Goal: Transaction & Acquisition: Obtain resource

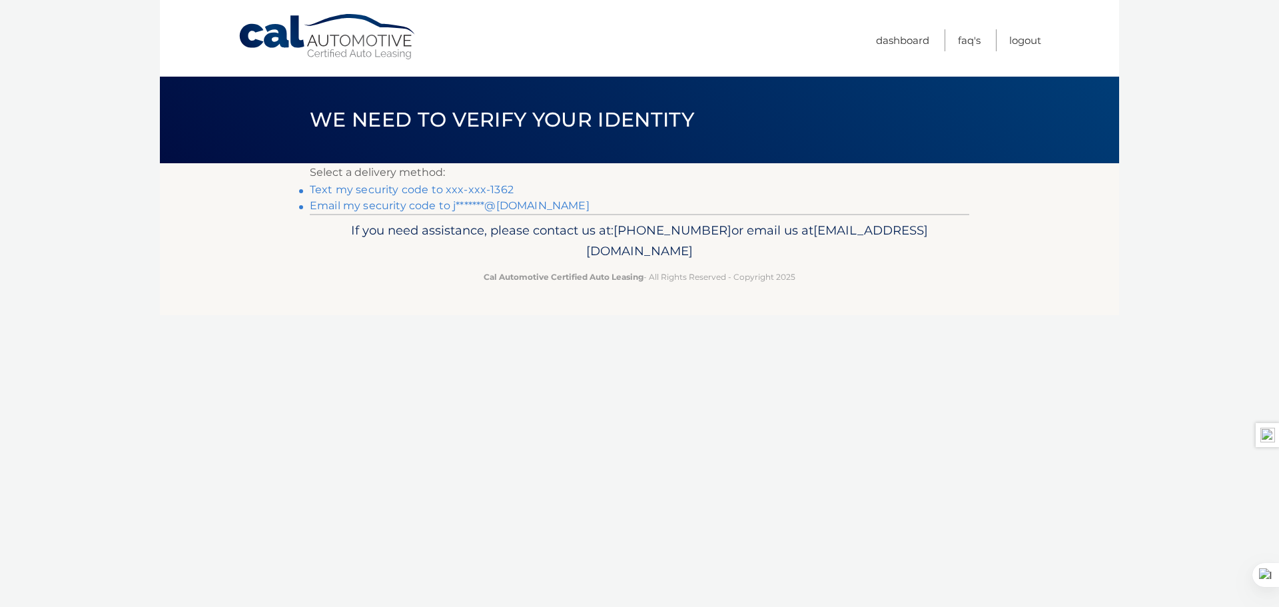
click at [421, 188] on link "Text my security code to xxx-xxx-1362" at bounding box center [412, 189] width 204 height 13
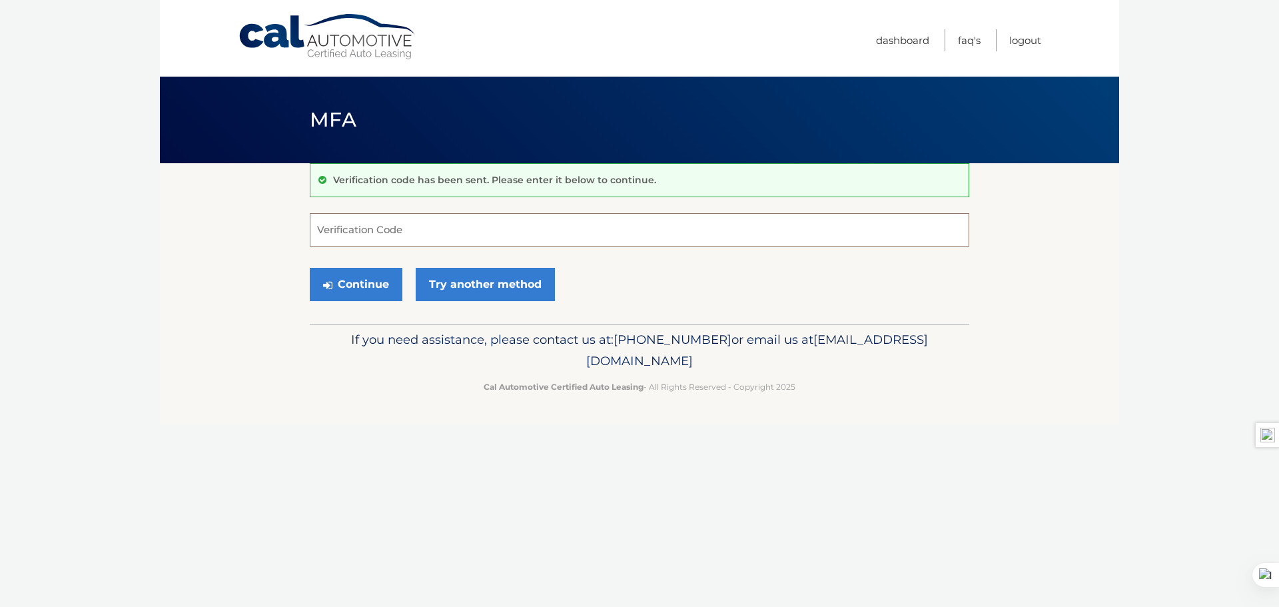
click at [409, 224] on input "Verification Code" at bounding box center [640, 229] width 660 height 33
type input "444620"
click at [344, 282] on button "Continue" at bounding box center [356, 284] width 93 height 33
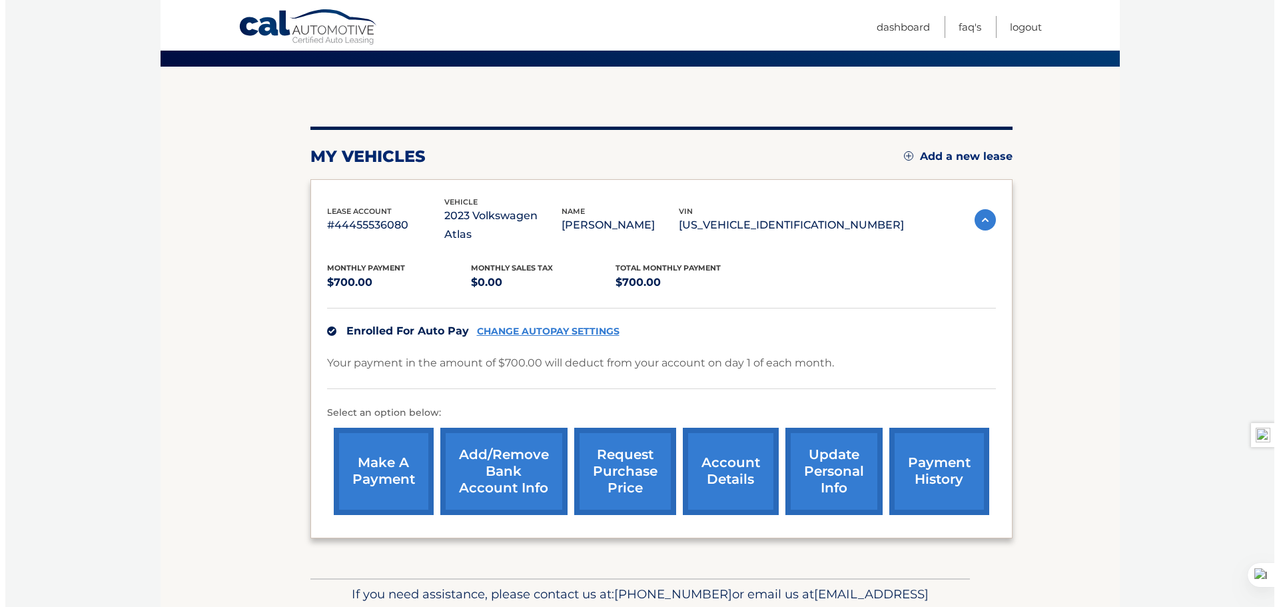
scroll to position [133, 0]
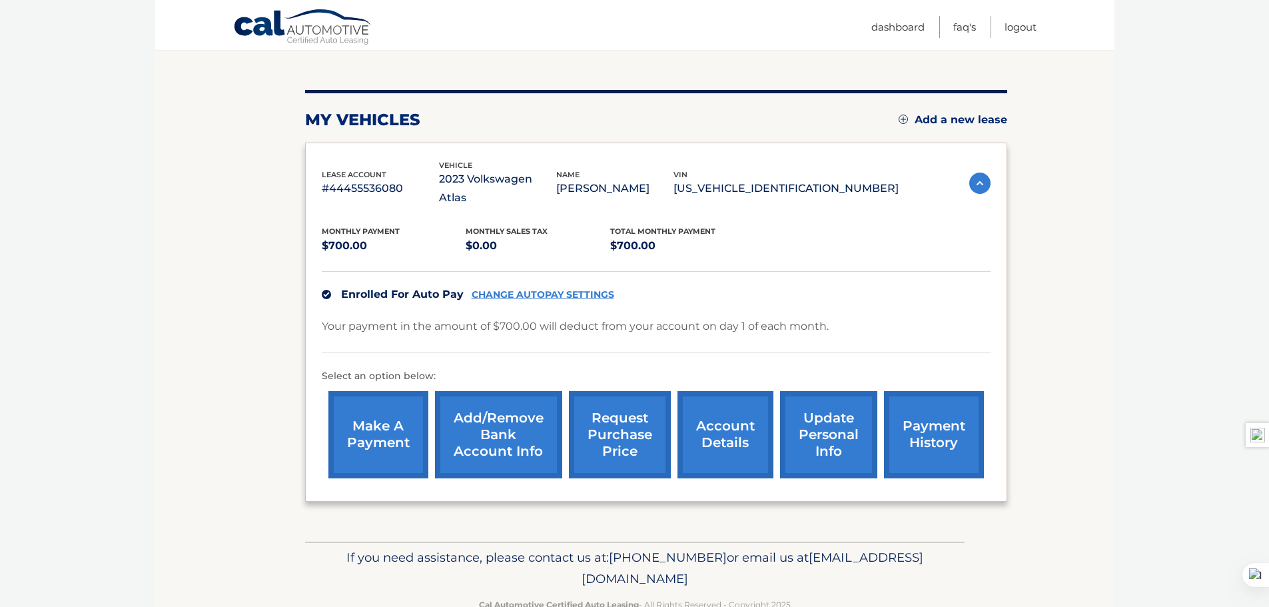
click at [623, 424] on link "request purchase price" at bounding box center [620, 434] width 102 height 87
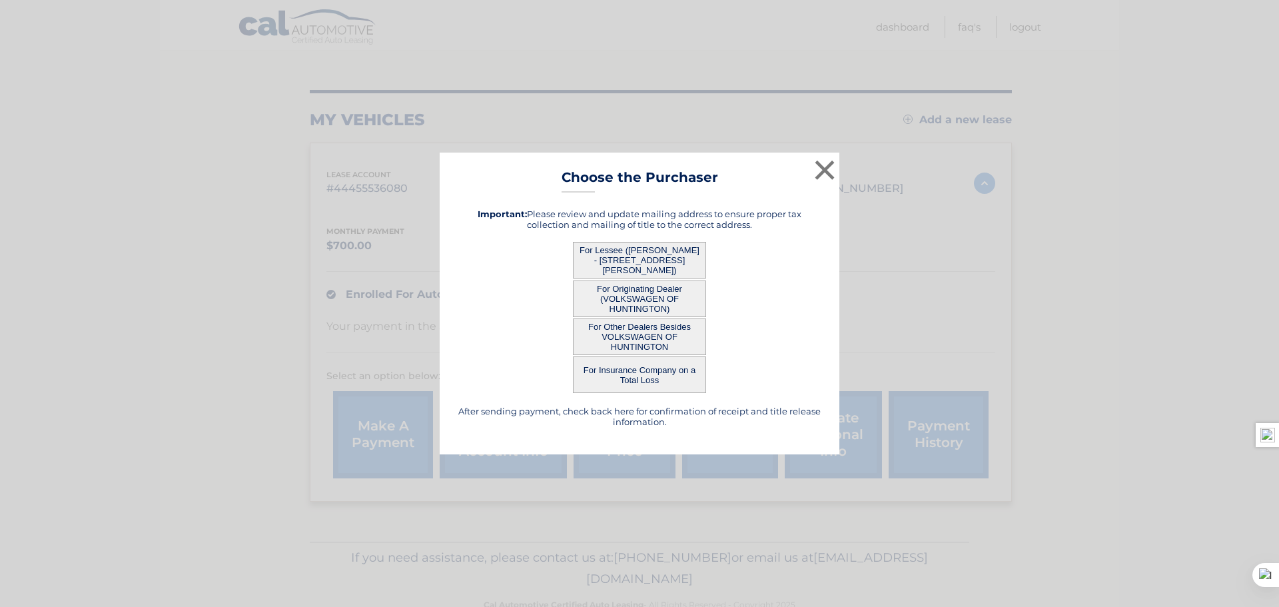
click at [640, 253] on button "For Lessee ([PERSON_NAME] - [STREET_ADDRESS][PERSON_NAME])" at bounding box center [639, 260] width 133 height 37
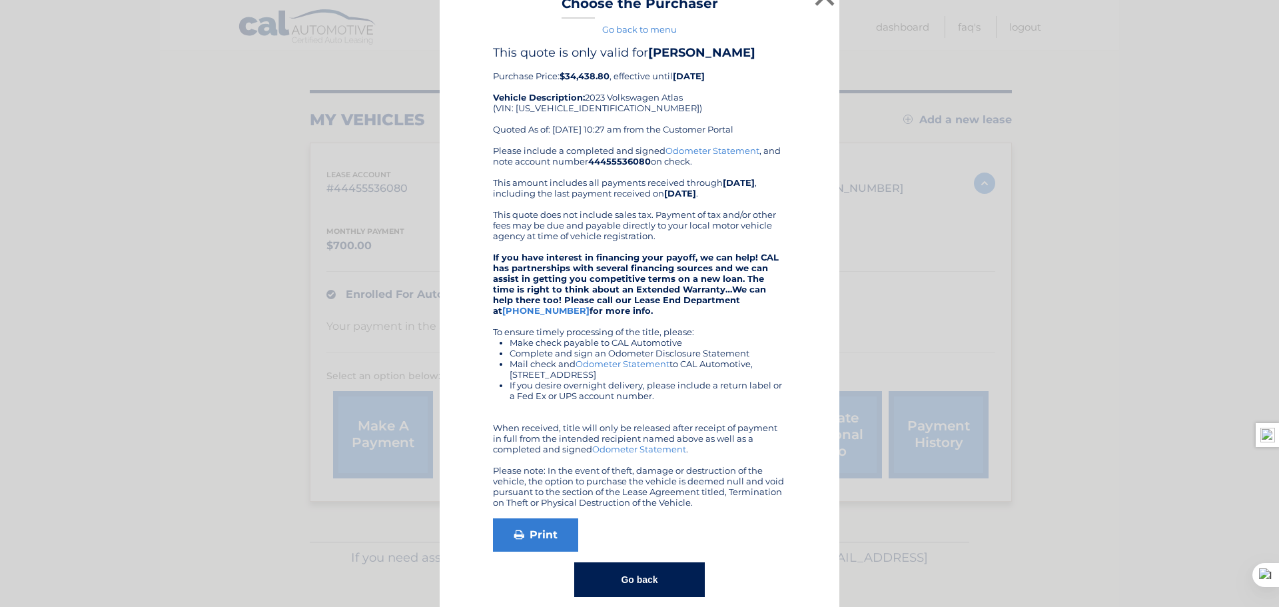
scroll to position [0, 0]
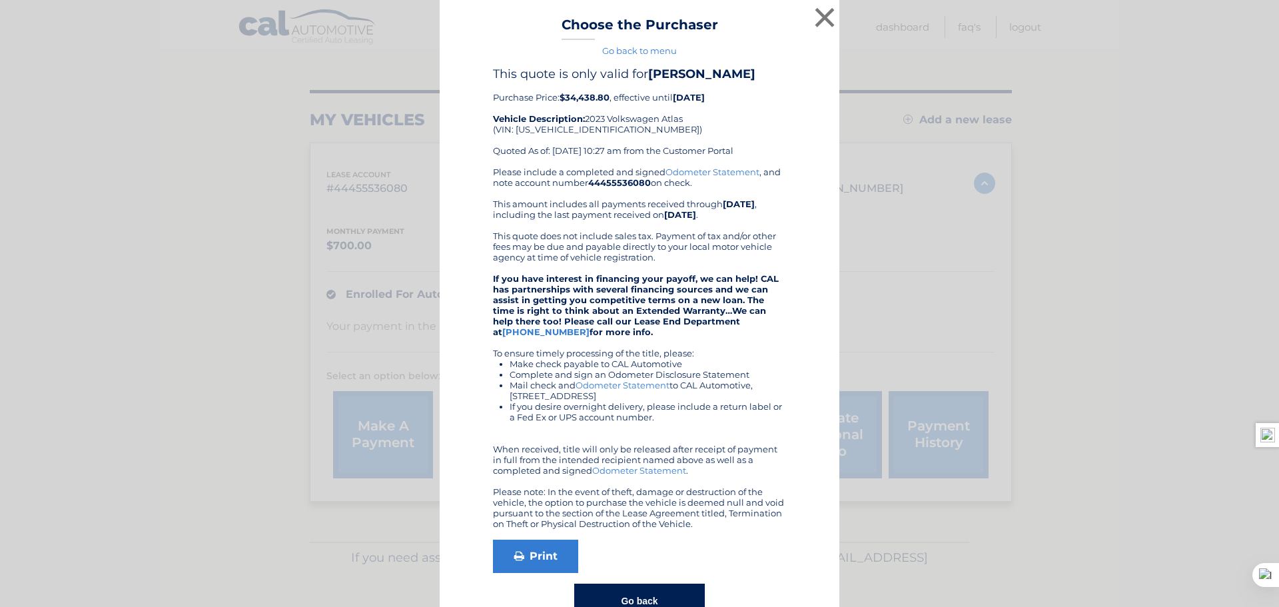
click at [706, 175] on link "Odometer Statement" at bounding box center [713, 172] width 94 height 11
click at [532, 560] on link "Print" at bounding box center [535, 556] width 85 height 33
drag, startPoint x: 821, startPoint y: 20, endPoint x: 820, endPoint y: 29, distance: 9.4
click at [820, 23] on button "×" at bounding box center [824, 17] width 27 height 27
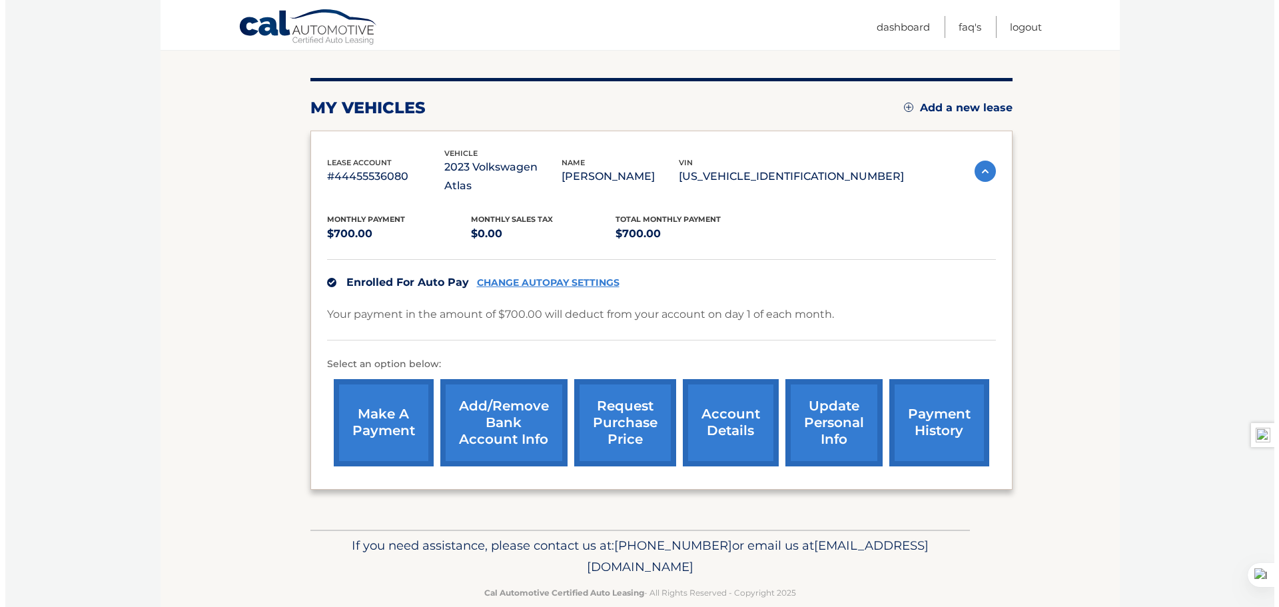
scroll to position [150, 0]
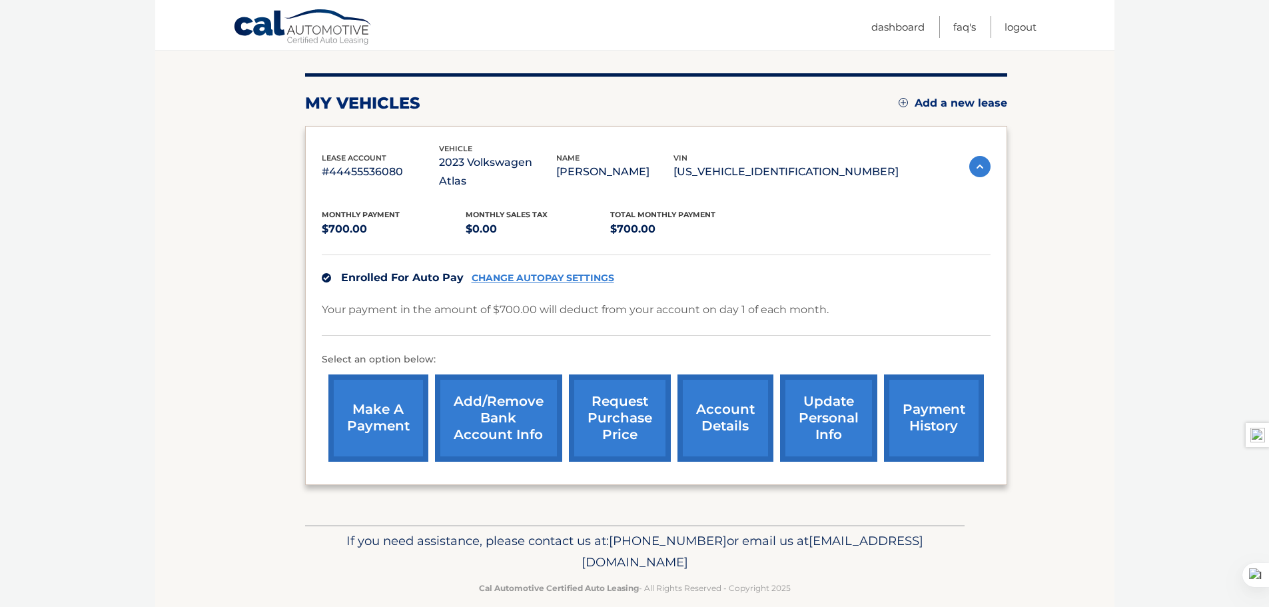
click at [634, 394] on link "request purchase price" at bounding box center [620, 417] width 102 height 87
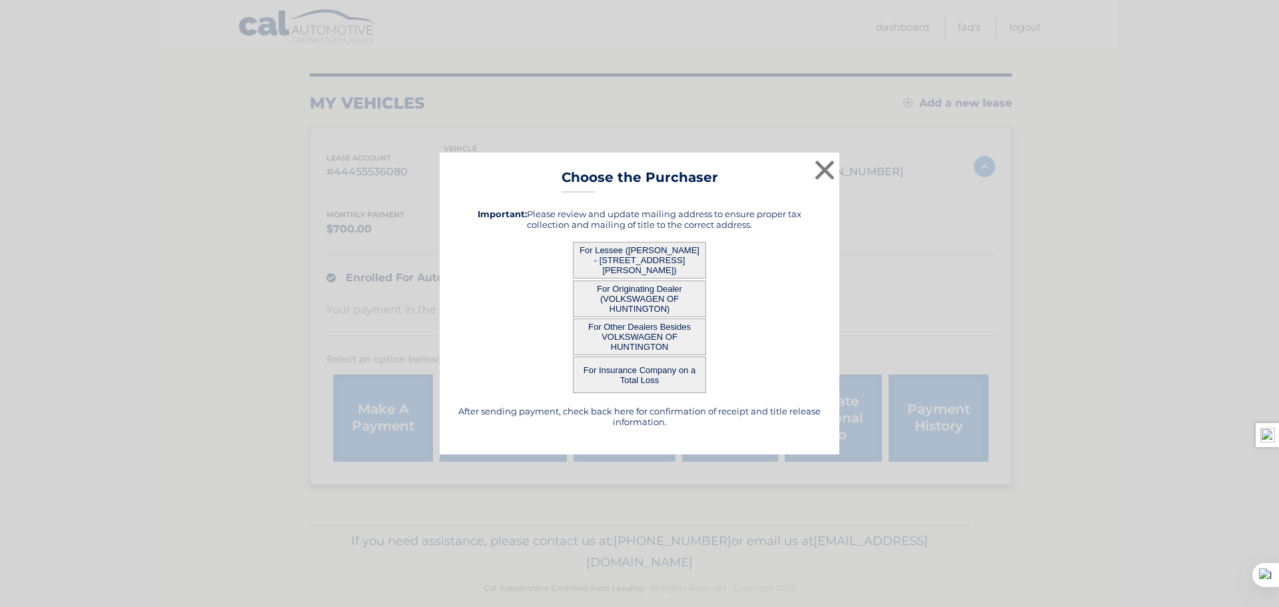
click at [632, 256] on button "For Lessee ([PERSON_NAME] - [STREET_ADDRESS][PERSON_NAME])" at bounding box center [639, 260] width 133 height 37
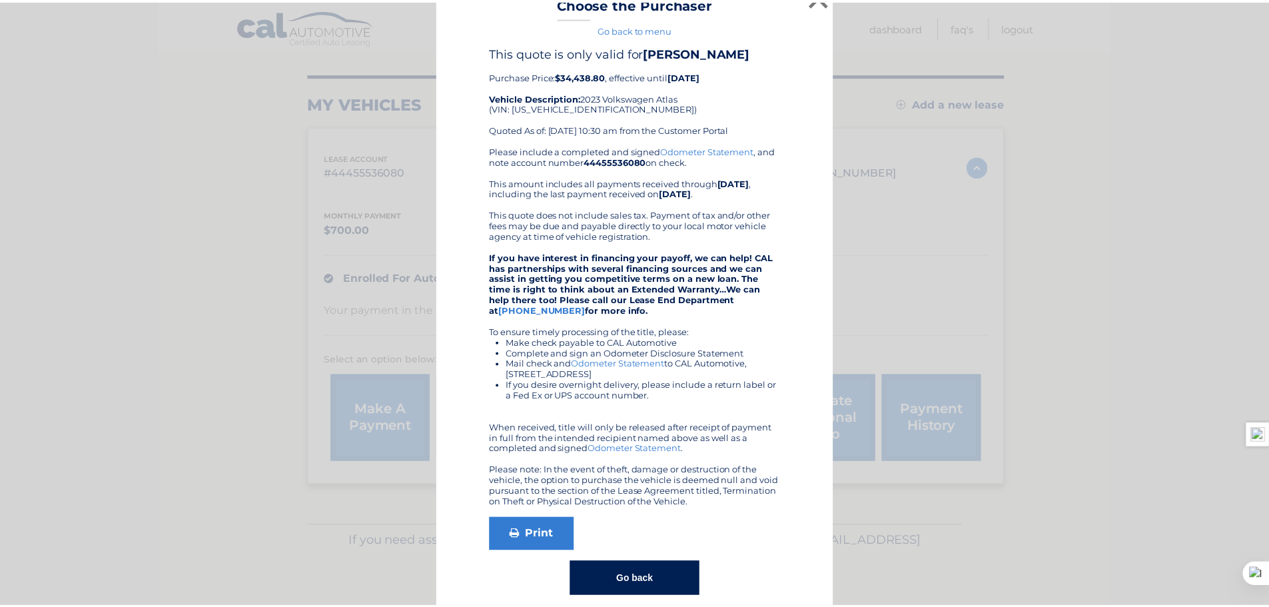
scroll to position [0, 0]
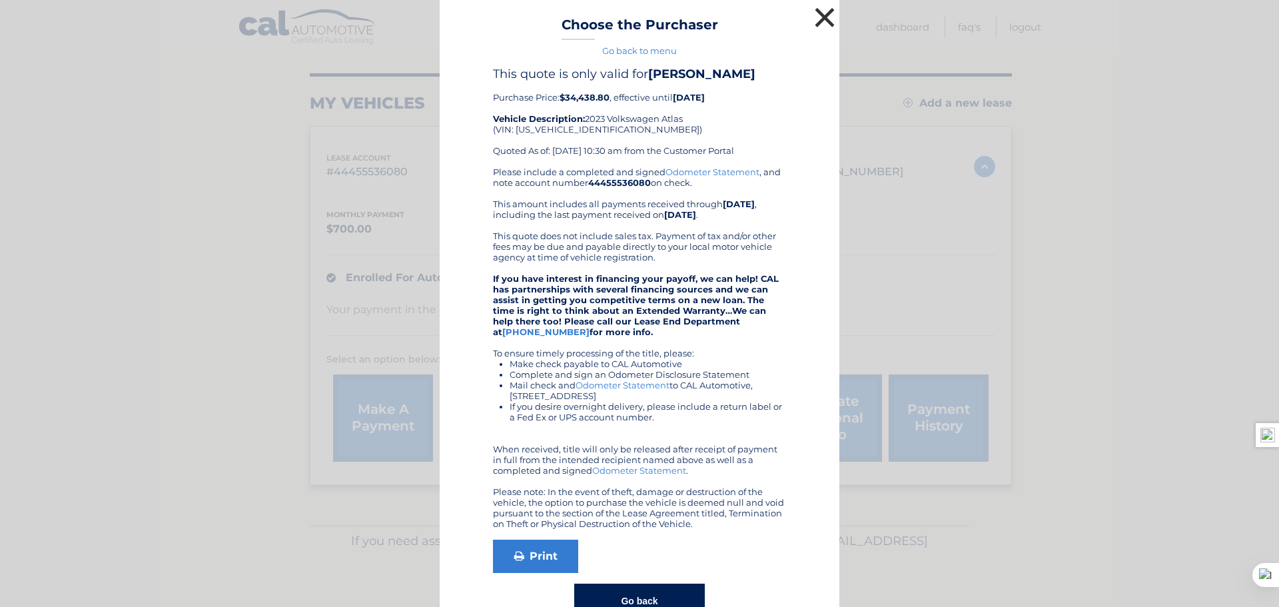
click at [820, 22] on button "×" at bounding box center [824, 17] width 27 height 27
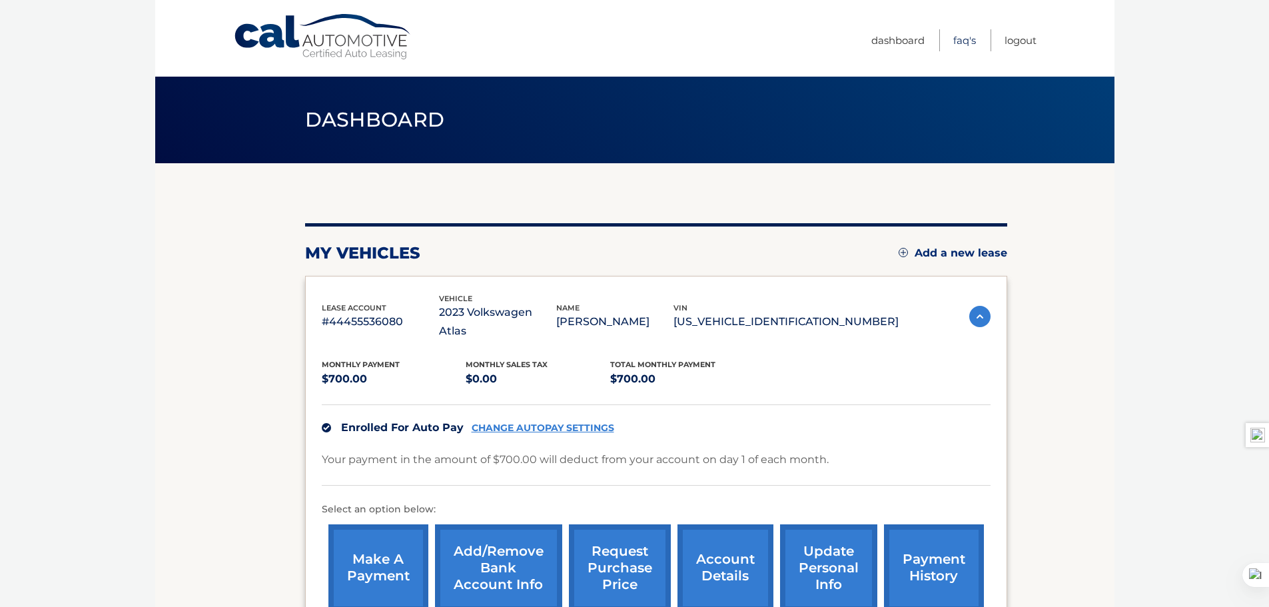
click at [957, 41] on link "FAQ's" at bounding box center [964, 40] width 23 height 22
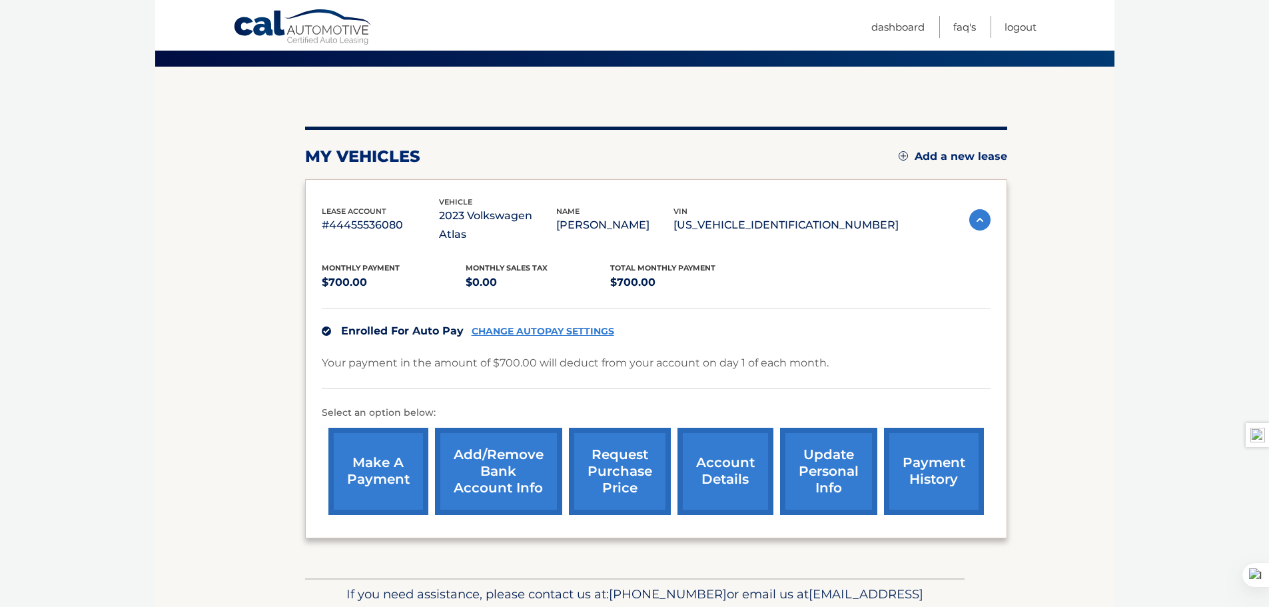
scroll to position [133, 0]
